Goal: Transaction & Acquisition: Download file/media

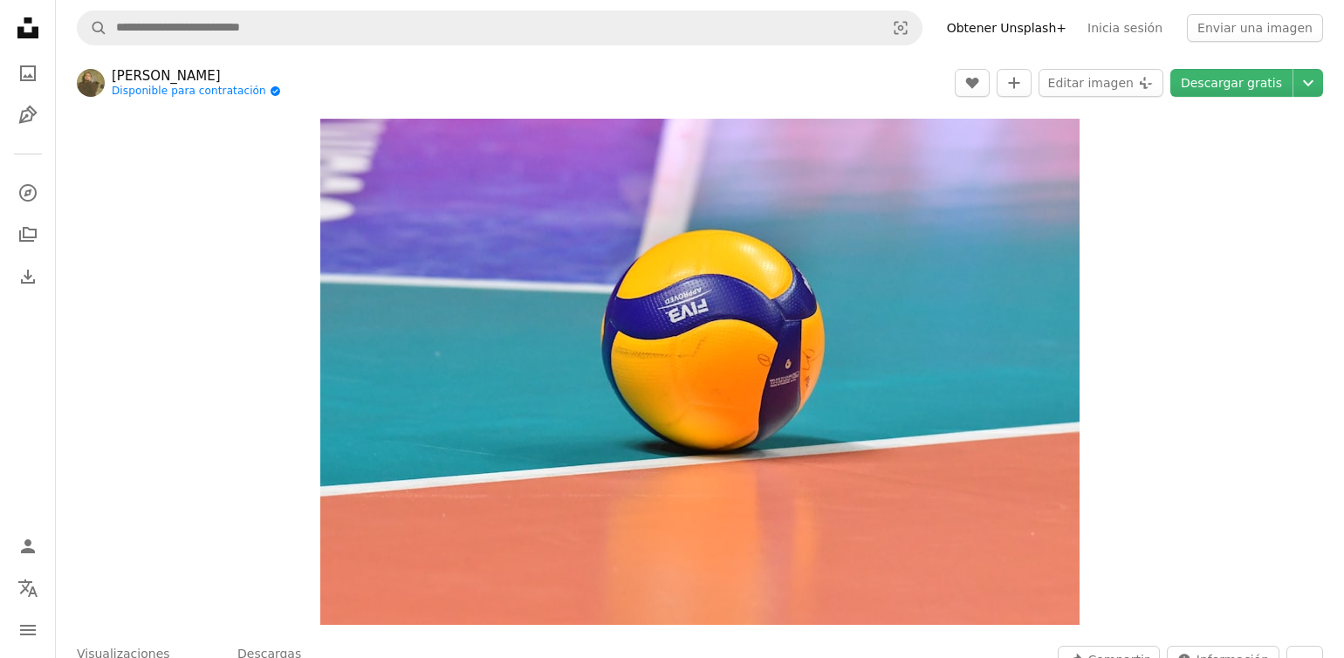
click at [1110, 92] on button "Editar imagen Plus sign for Unsplash+" at bounding box center [1101, 83] width 125 height 28
click at [1110, 79] on button "Editar imagen Plus sign for Unsplash+" at bounding box center [1101, 83] width 125 height 28
click at [1144, 79] on button "Editar imagen Plus sign for Unsplash+" at bounding box center [1101, 83] width 125 height 28
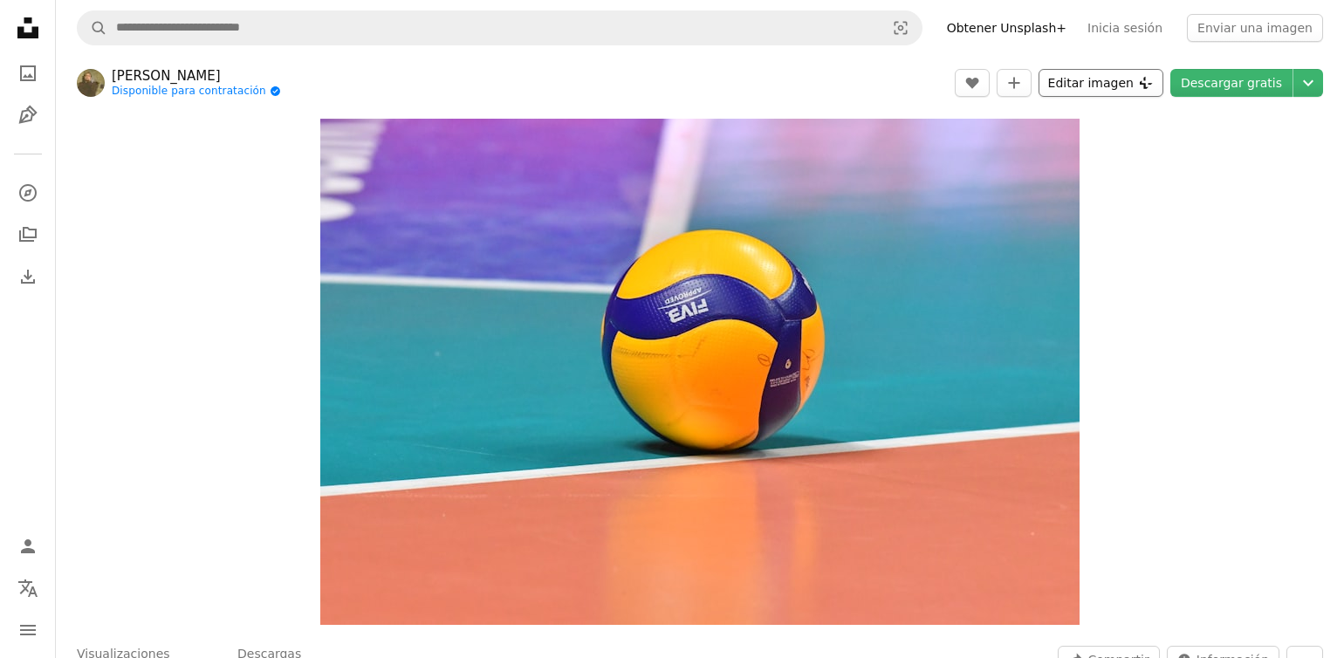
click at [1144, 79] on button "Editar imagen Plus sign for Unsplash+" at bounding box center [1101, 83] width 125 height 28
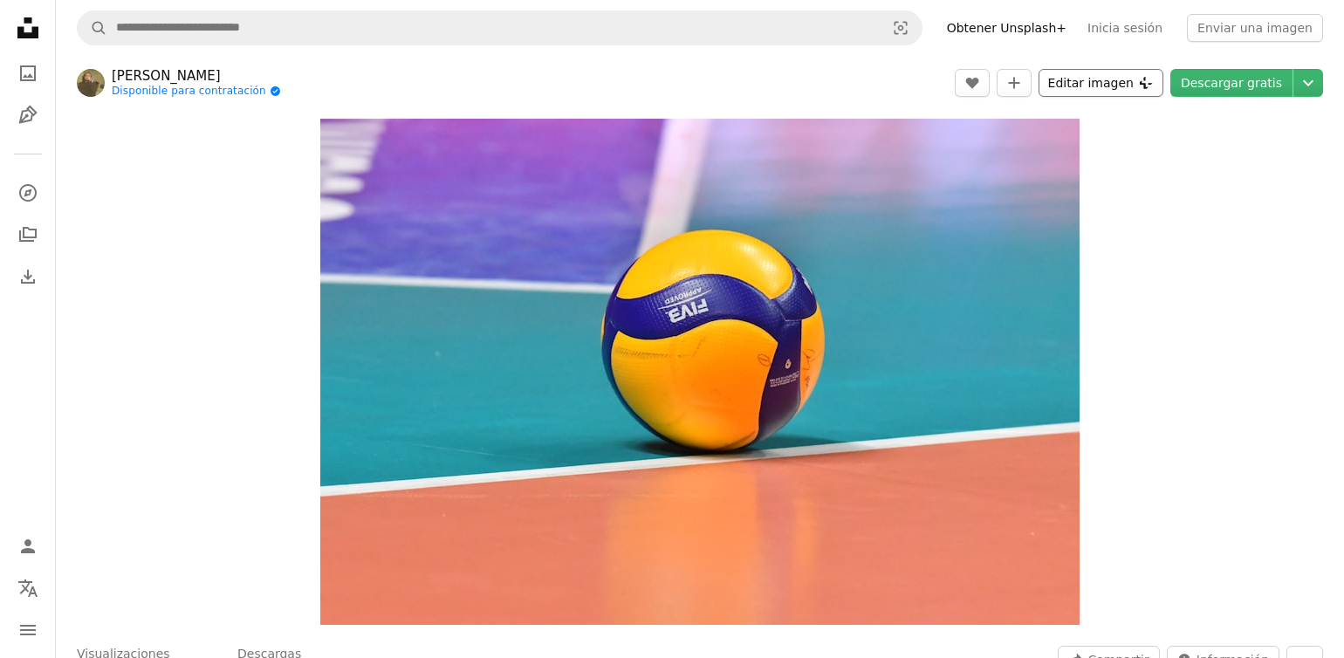
drag, startPoint x: 1037, startPoint y: 98, endPoint x: 1032, endPoint y: 162, distance: 63.9
click at [1032, 162] on div "[PERSON_NAME] Disponible para contratación A checkmark inside of a circle A hea…" at bounding box center [700, 484] width 1289 height 856
drag, startPoint x: 1032, startPoint y: 162, endPoint x: 851, endPoint y: 322, distance: 241.8
click at [851, 322] on img "Ampliar en esta imagen" at bounding box center [700, 372] width 760 height 506
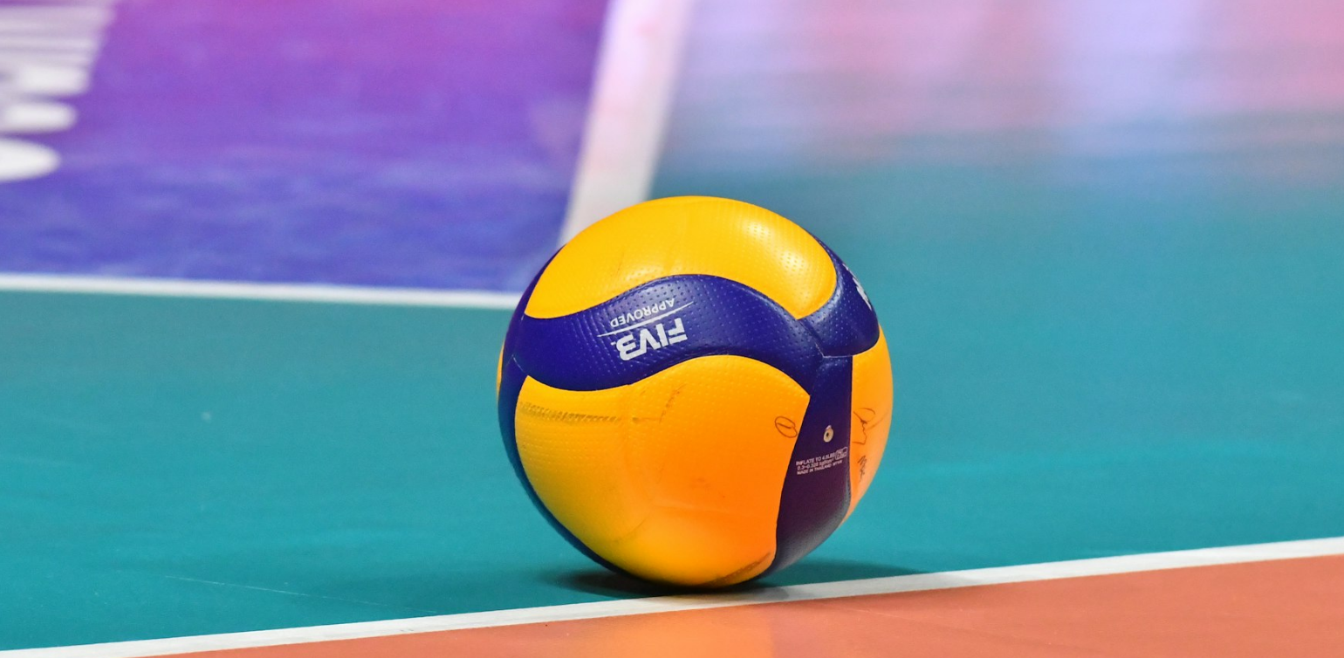
scroll to position [120, 0]
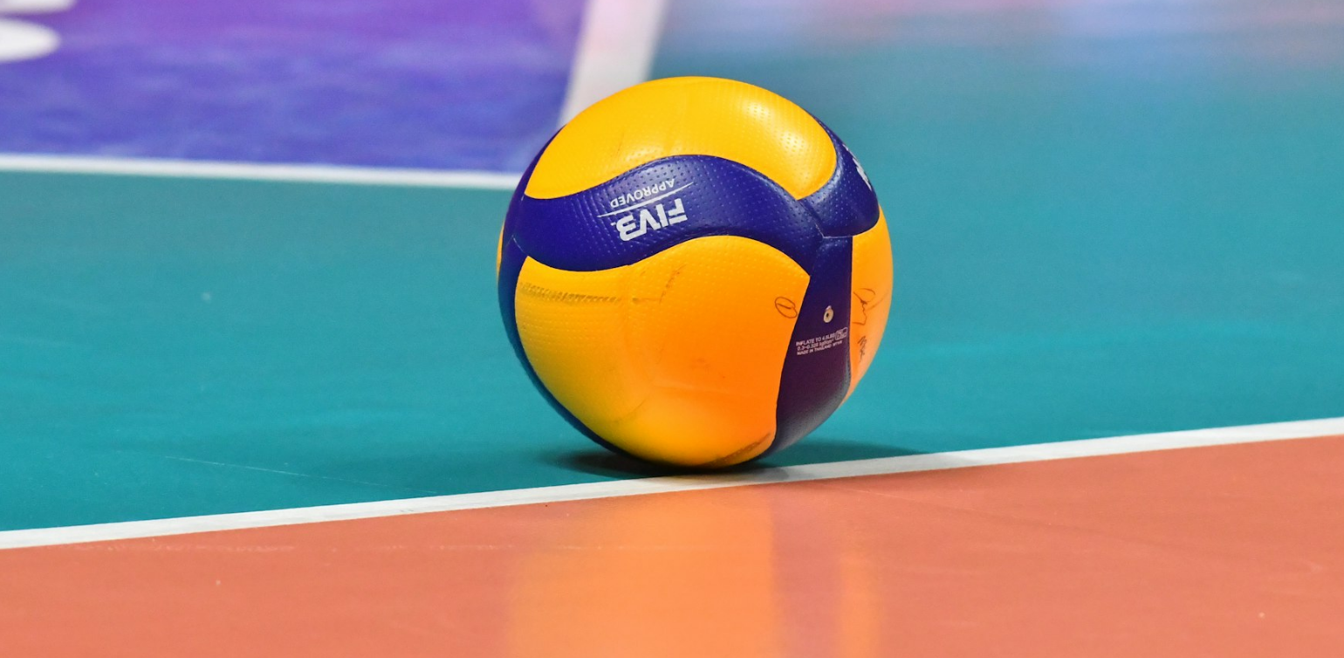
click at [851, 322] on img "Reducir el zoom en esta imagen" at bounding box center [672, 328] width 1346 height 897
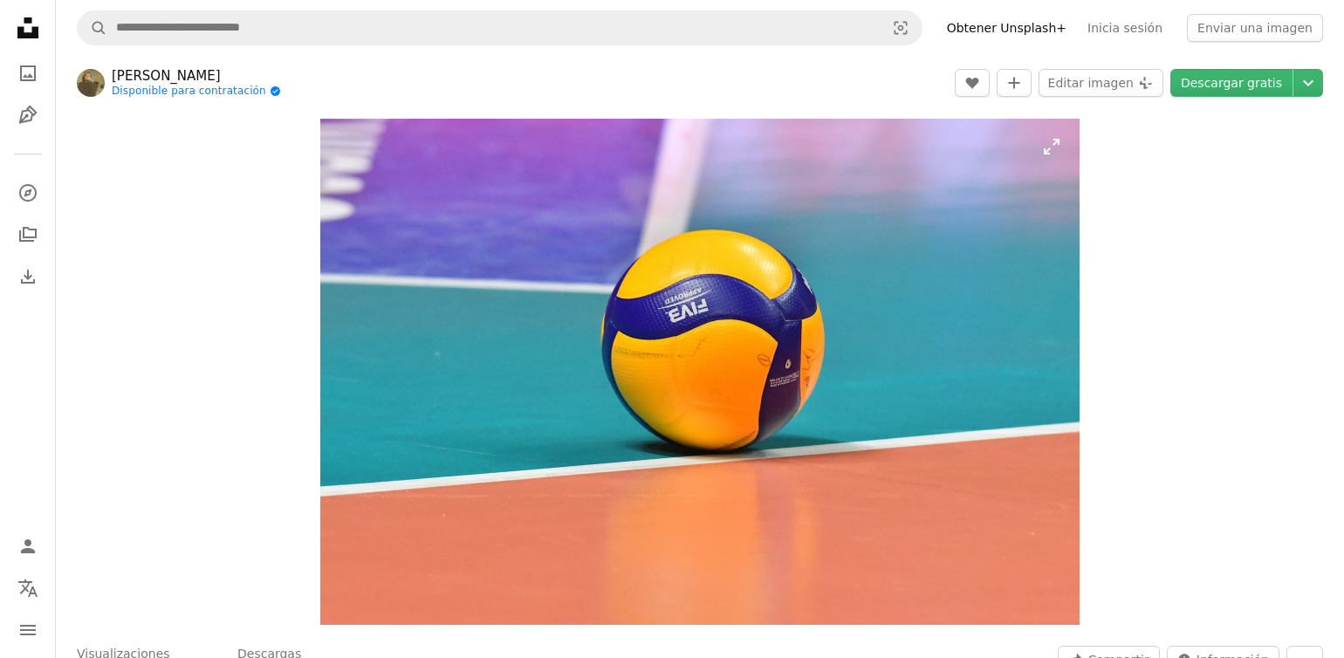
click at [851, 322] on img "Ampliar en esta imagen" at bounding box center [700, 372] width 760 height 506
click at [29, 272] on icon "Download" at bounding box center [27, 276] width 21 height 21
